Goal: Find specific page/section: Find specific page/section

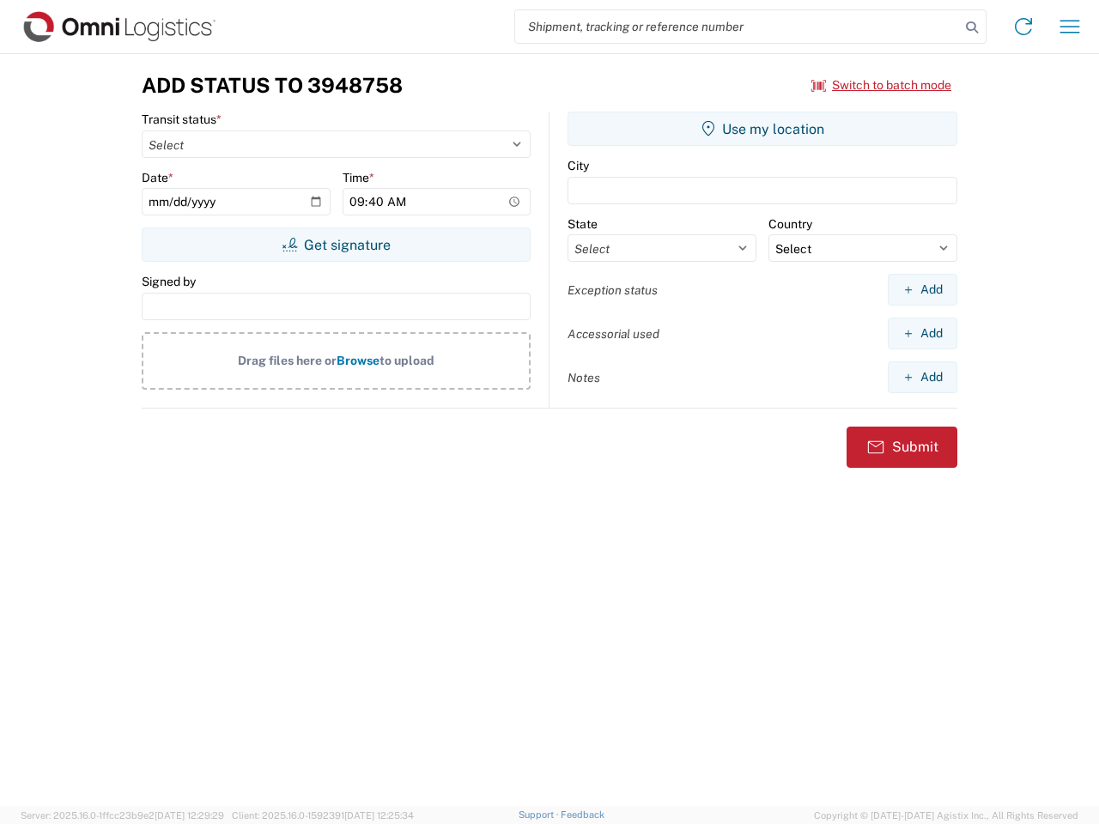
click at [738, 27] on input "search" at bounding box center [737, 26] width 445 height 33
click at [972, 27] on icon at bounding box center [972, 27] width 24 height 24
click at [1023, 27] on icon at bounding box center [1023, 26] width 27 height 27
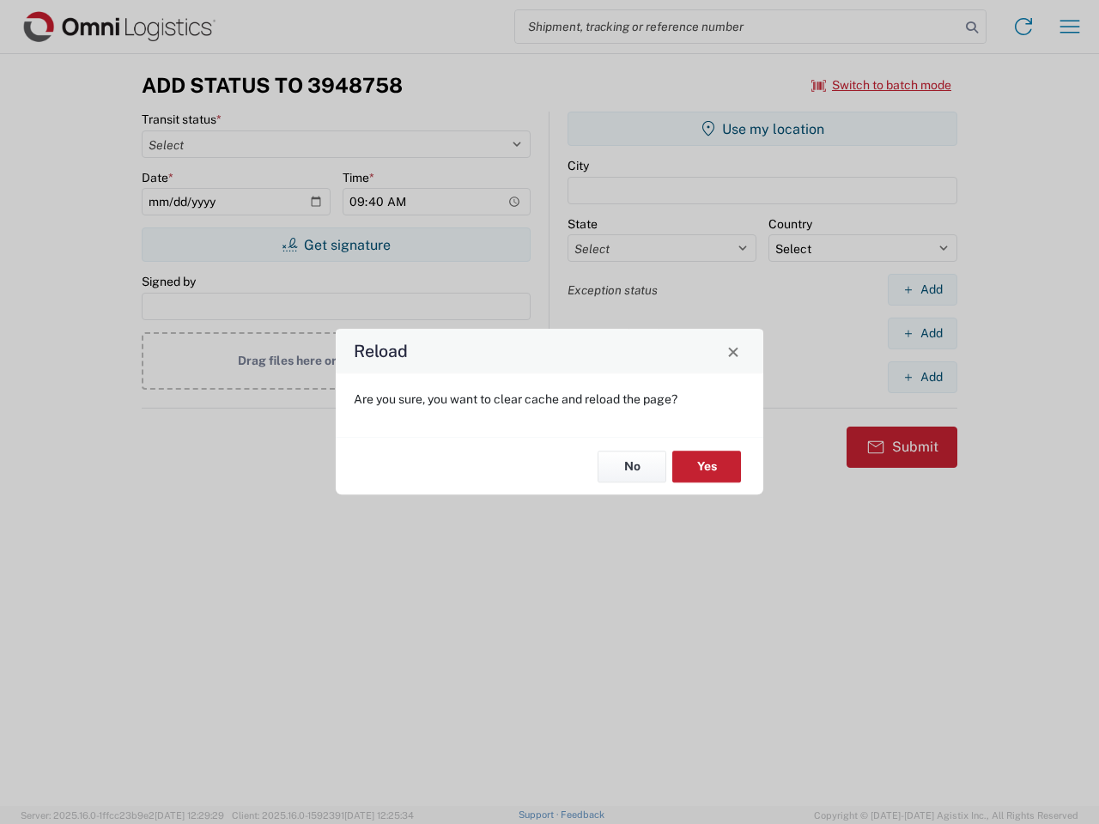
click at [1070, 27] on div "Reload Are you sure, you want to clear cache and reload the page? No Yes" at bounding box center [549, 412] width 1099 height 824
click at [882, 85] on div "Reload Are you sure, you want to clear cache and reload the page? No Yes" at bounding box center [549, 412] width 1099 height 824
click at [336, 245] on div "Reload Are you sure, you want to clear cache and reload the page? No Yes" at bounding box center [549, 412] width 1099 height 824
click at [762, 129] on div "Reload Are you sure, you want to clear cache and reload the page? No Yes" at bounding box center [549, 412] width 1099 height 824
click at [922, 289] on div "Reload Are you sure, you want to clear cache and reload the page? No Yes" at bounding box center [549, 412] width 1099 height 824
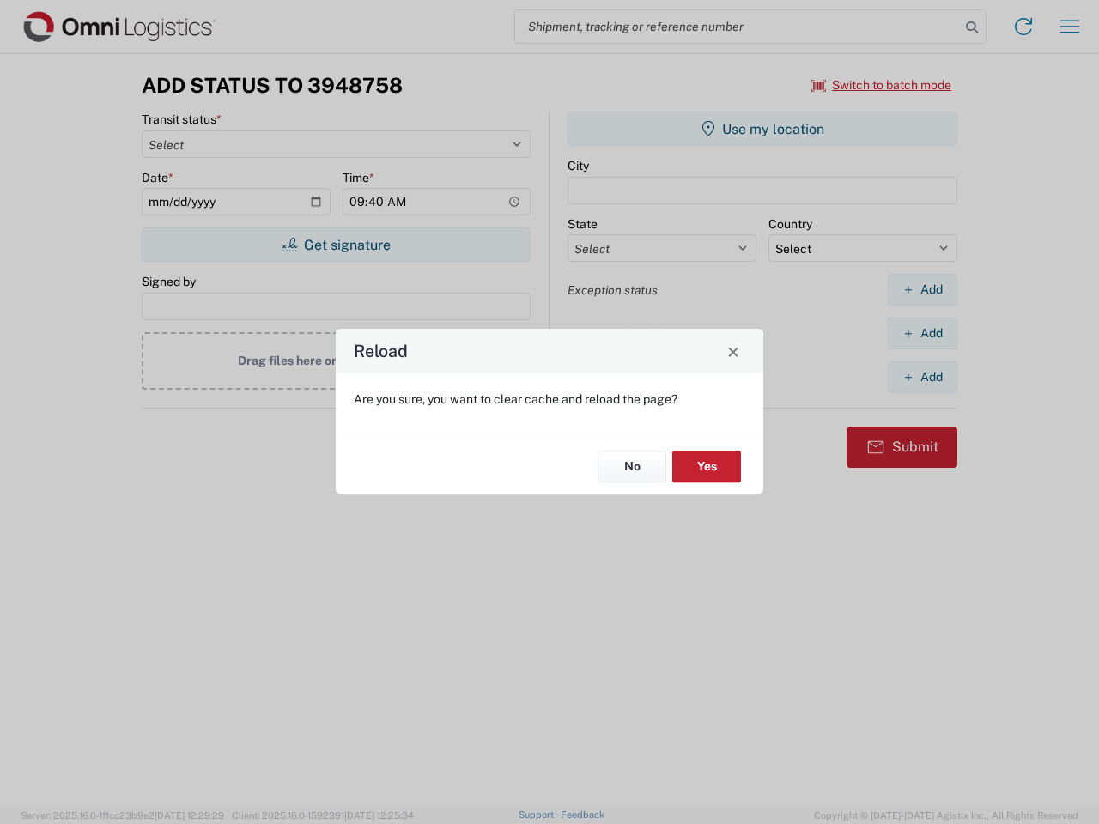
click at [922, 333] on div "Reload Are you sure, you want to clear cache and reload the page? No Yes" at bounding box center [549, 412] width 1099 height 824
click at [922, 377] on div "Reload Are you sure, you want to clear cache and reload the page? No Yes" at bounding box center [549, 412] width 1099 height 824
